Goal: Communication & Community: Answer question/provide support

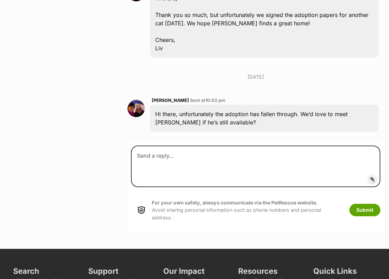
scroll to position [1586, 0]
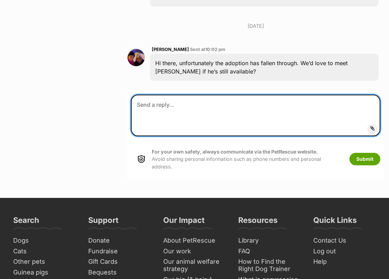
click at [197, 114] on textarea at bounding box center [255, 116] width 249 height 42
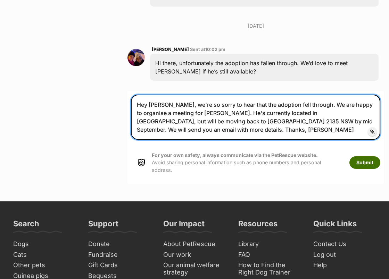
type textarea "Hey Olivia, we're so sorry to hear that the adoption fell through. We are happy…"
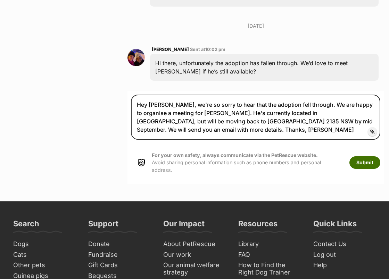
click at [363, 156] on button "Submit" at bounding box center [364, 162] width 31 height 12
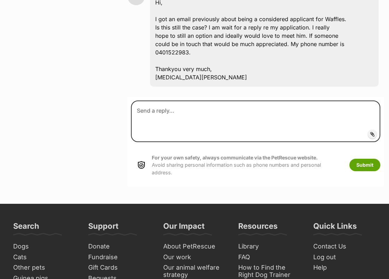
scroll to position [797, 0]
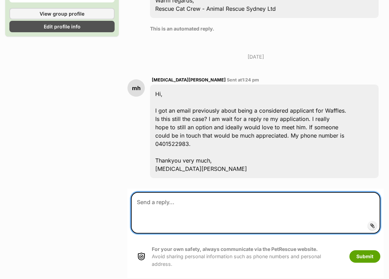
click at [172, 202] on textarea at bounding box center [255, 213] width 249 height 42
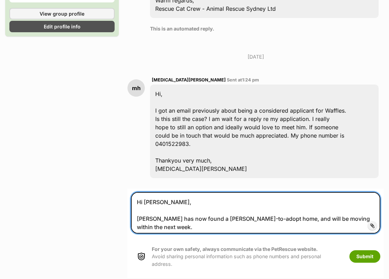
drag, startPoint x: 368, startPoint y: 199, endPoint x: 138, endPoint y: 198, distance: 230.3
click at [138, 198] on textarea "Hi Milli, Waffles has now found a foster-to-adopt home, and will be moving with…" at bounding box center [255, 213] width 249 height 42
click at [182, 192] on textarea "Hi Milli, Waffles has now found a foster-to-adopt home, and will be moving with…" at bounding box center [255, 213] width 249 height 42
click at [146, 203] on textarea "Hi Milli, Waffles has now found a foster-to-adopt home, and will be moving with…" at bounding box center [255, 213] width 249 height 42
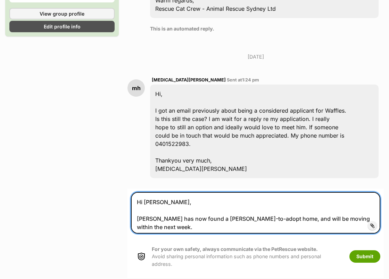
click at [146, 203] on textarea "Hi Milli, Waffles has now found a foster-to-adopt home, and will be moving with…" at bounding box center [255, 213] width 249 height 42
paste textarea "Thank you so much for taking the time to apply for Waffles and for opening your…"
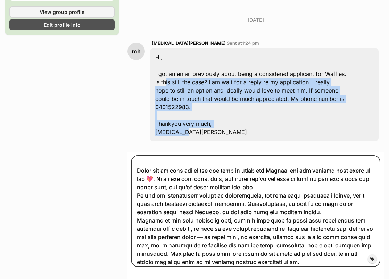
scroll to position [826, 0]
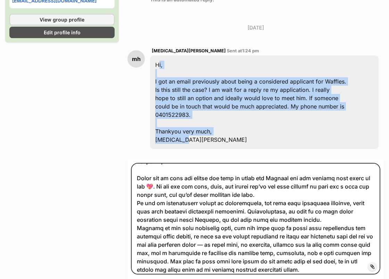
drag, startPoint x: 226, startPoint y: 91, endPoint x: 153, endPoint y: 46, distance: 85.1
click at [153, 56] on div "Hi, I got an email previously about being a considered applicant for Waffles. I…" at bounding box center [264, 103] width 228 height 94
copy div "Hi, I got an email previously about being a considered applicant for Waffles. I…"
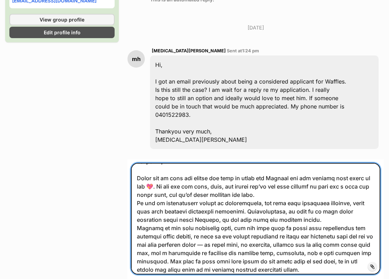
click at [210, 193] on textarea at bounding box center [255, 219] width 249 height 112
paste textarea "i, Thank you so much for your patience and for your lovely application for Waff…"
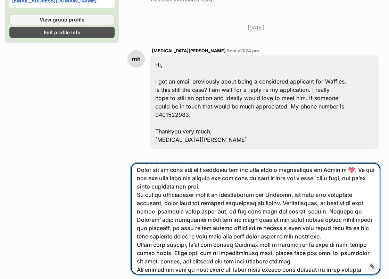
scroll to position [83, 0]
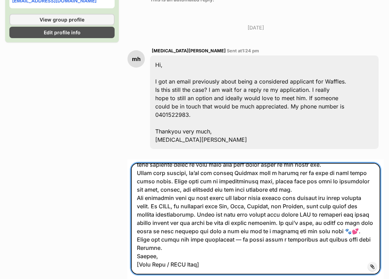
drag, startPoint x: 173, startPoint y: 245, endPoint x: 134, endPoint y: 245, distance: 39.2
click at [134, 245] on textarea at bounding box center [255, 219] width 249 height 112
click at [186, 244] on textarea at bounding box center [255, 219] width 249 height 112
click at [180, 229] on textarea at bounding box center [255, 219] width 249 height 112
click at [244, 221] on textarea at bounding box center [255, 219] width 249 height 112
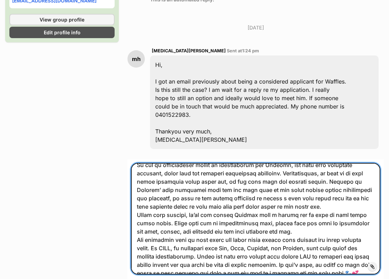
scroll to position [42, 0]
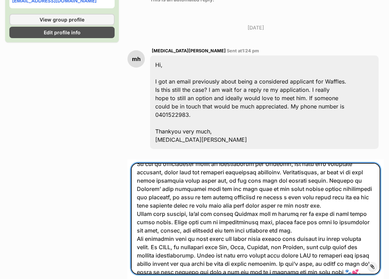
click at [314, 190] on textarea at bounding box center [255, 219] width 249 height 112
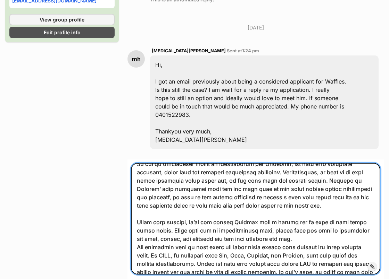
scroll to position [69, 0]
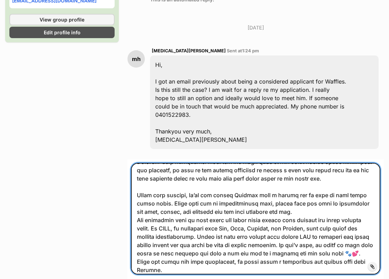
click at [326, 196] on textarea at bounding box center [255, 219] width 249 height 112
click at [325, 195] on textarea at bounding box center [255, 219] width 249 height 112
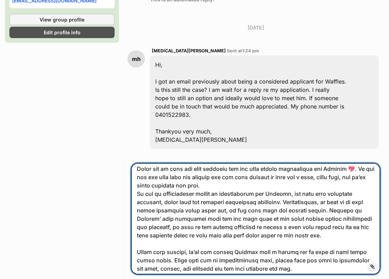
scroll to position [9, 0]
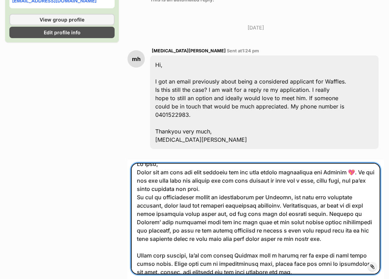
click at [291, 169] on textarea at bounding box center [255, 219] width 249 height 112
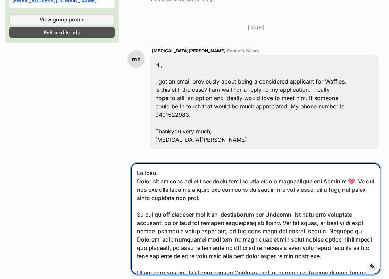
scroll to position [0, 0]
click at [254, 163] on textarea at bounding box center [255, 219] width 249 height 112
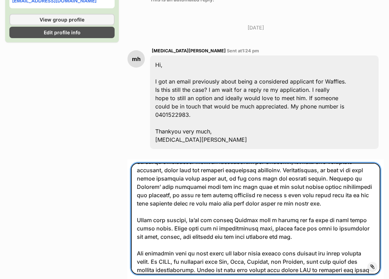
scroll to position [62, 0]
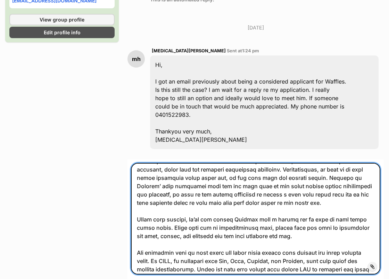
click at [341, 163] on textarea at bounding box center [255, 219] width 249 height 112
click at [177, 183] on textarea at bounding box center [255, 219] width 249 height 112
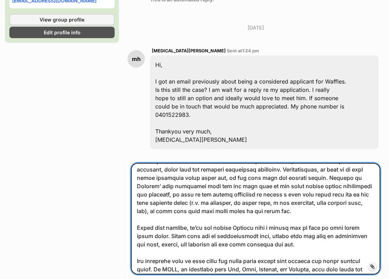
type textarea "Hi Mili, Thank you so much for your patience and for your lovely application fo…"
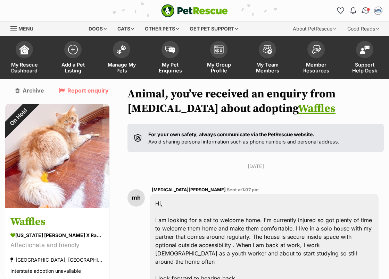
click at [361, 11] on img "Conversations" at bounding box center [365, 10] width 9 height 9
